Goal: Task Accomplishment & Management: Use online tool/utility

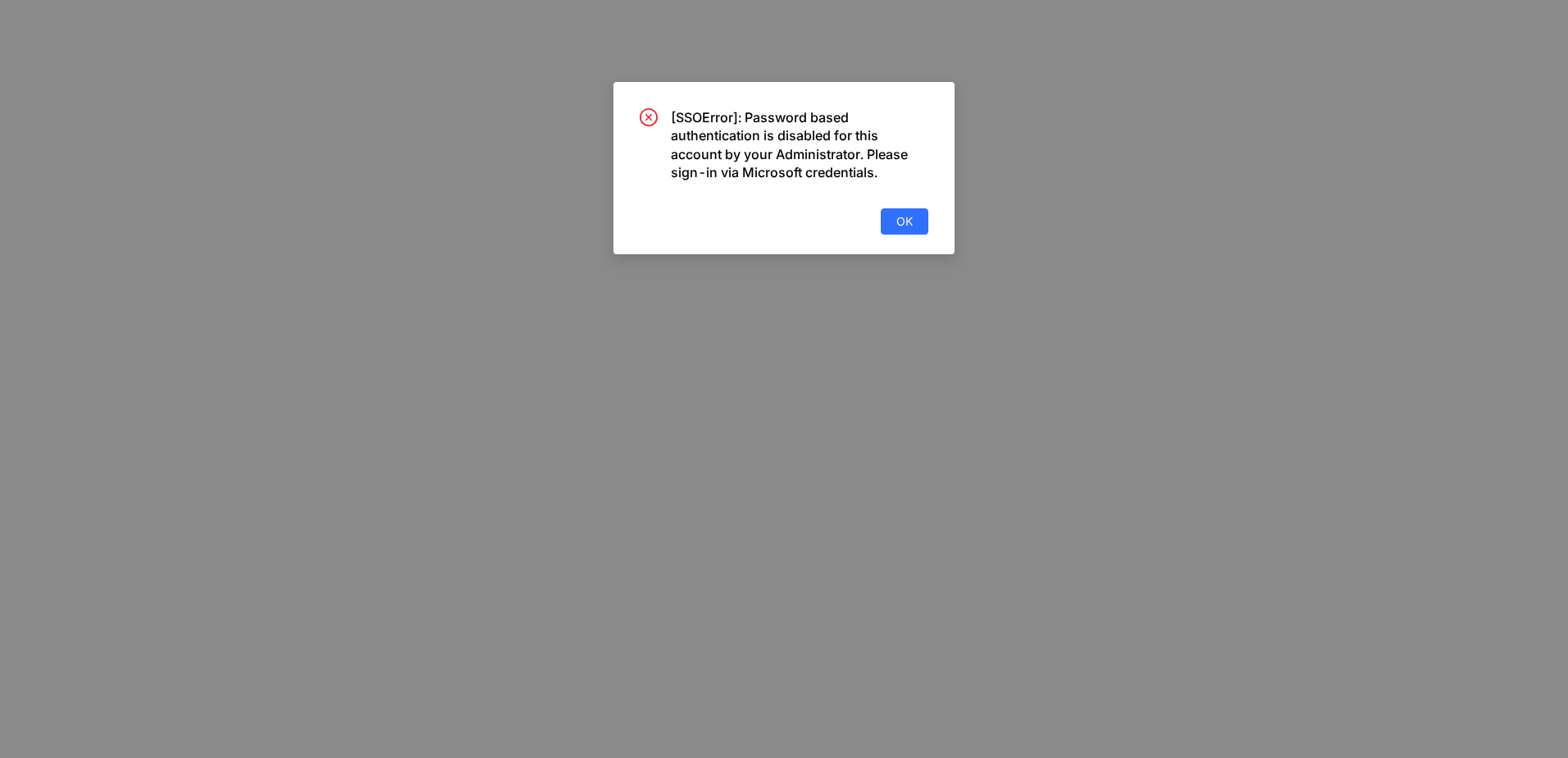
drag, startPoint x: 898, startPoint y: 222, endPoint x: 992, endPoint y: 217, distance: 94.1
click at [898, 221] on span "OK" at bounding box center [904, 221] width 16 height 18
